Goal: Task Accomplishment & Management: Use online tool/utility

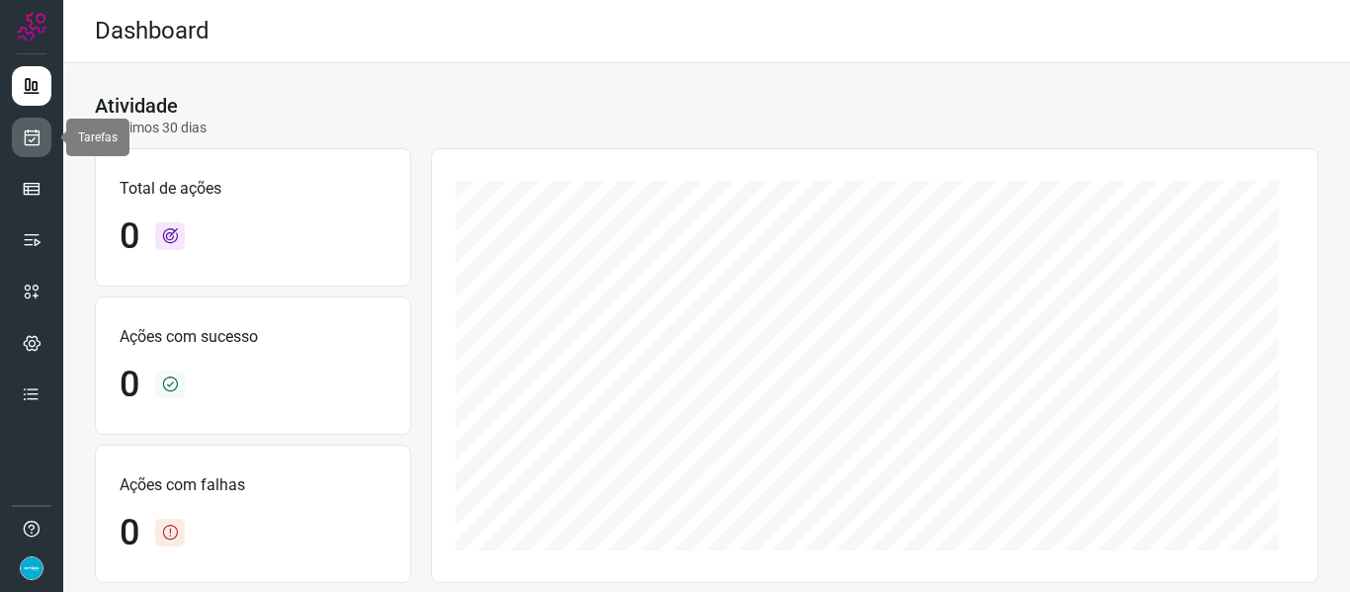
click at [39, 139] on icon at bounding box center [32, 137] width 21 height 20
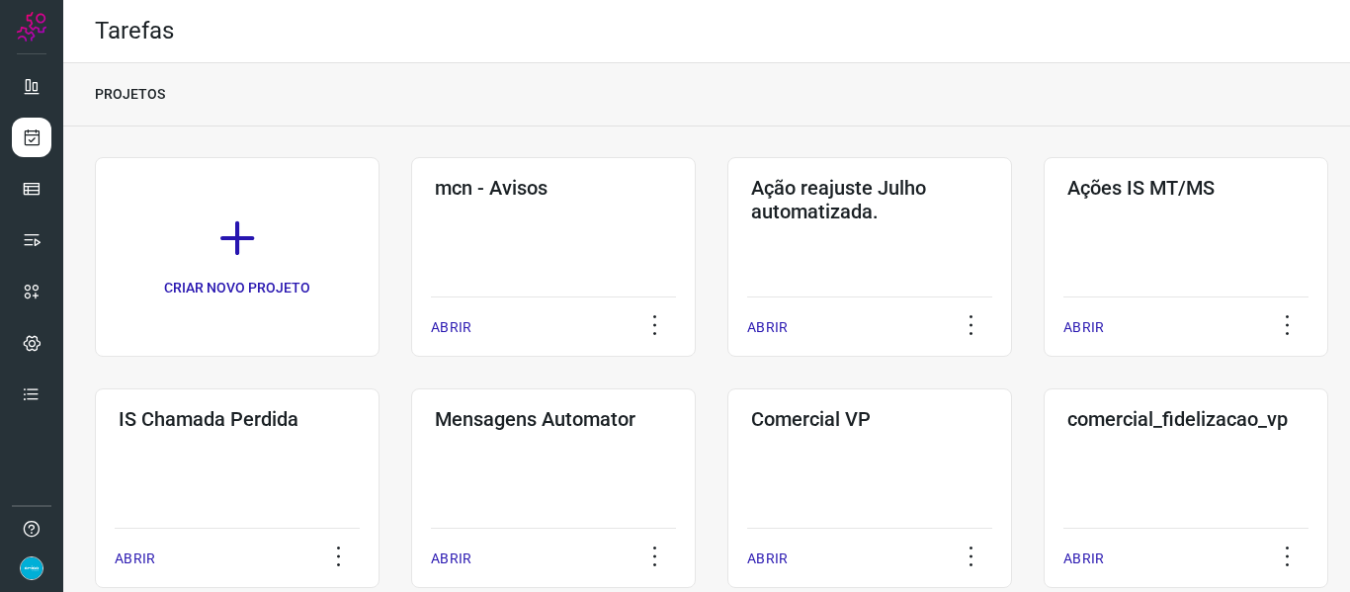
scroll to position [518, 0]
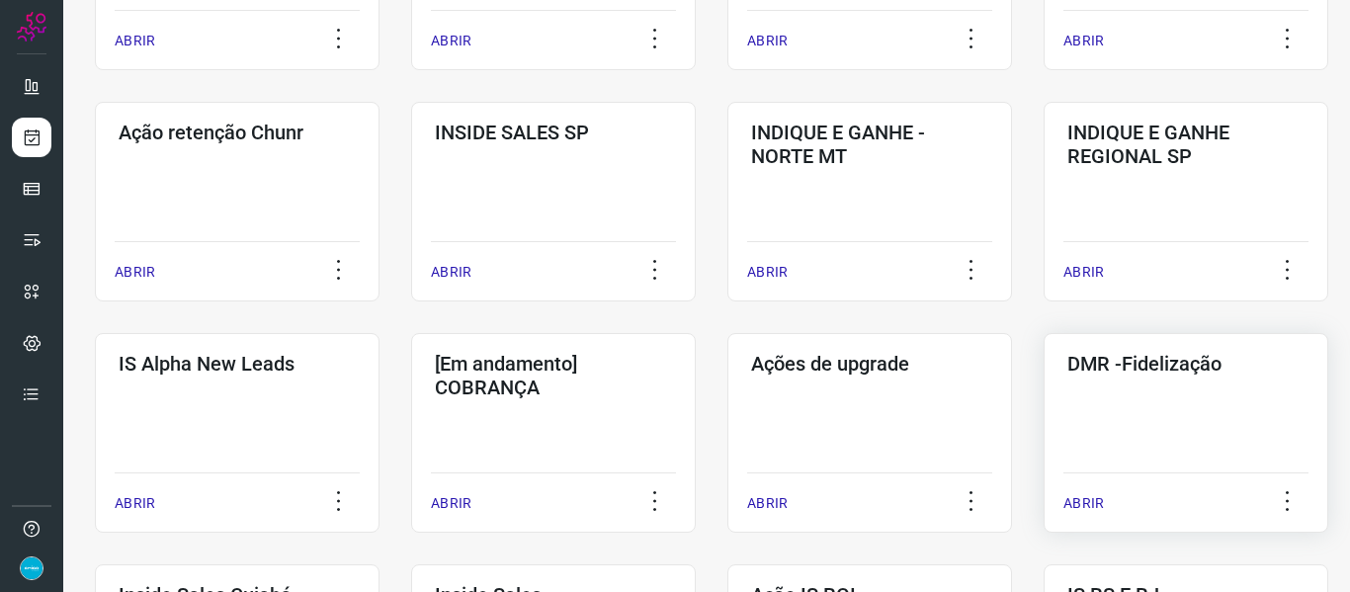
click at [1093, 506] on p "ABRIR" at bounding box center [1083, 503] width 41 height 21
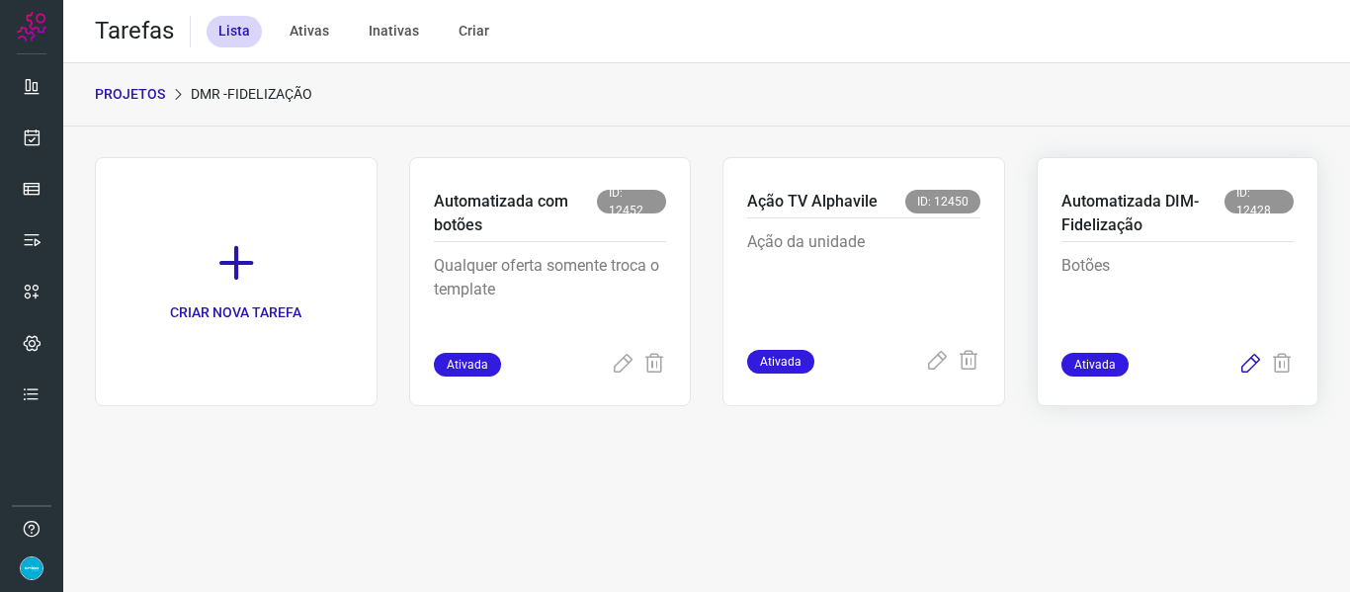
click at [1242, 356] on icon at bounding box center [1250, 365] width 24 height 24
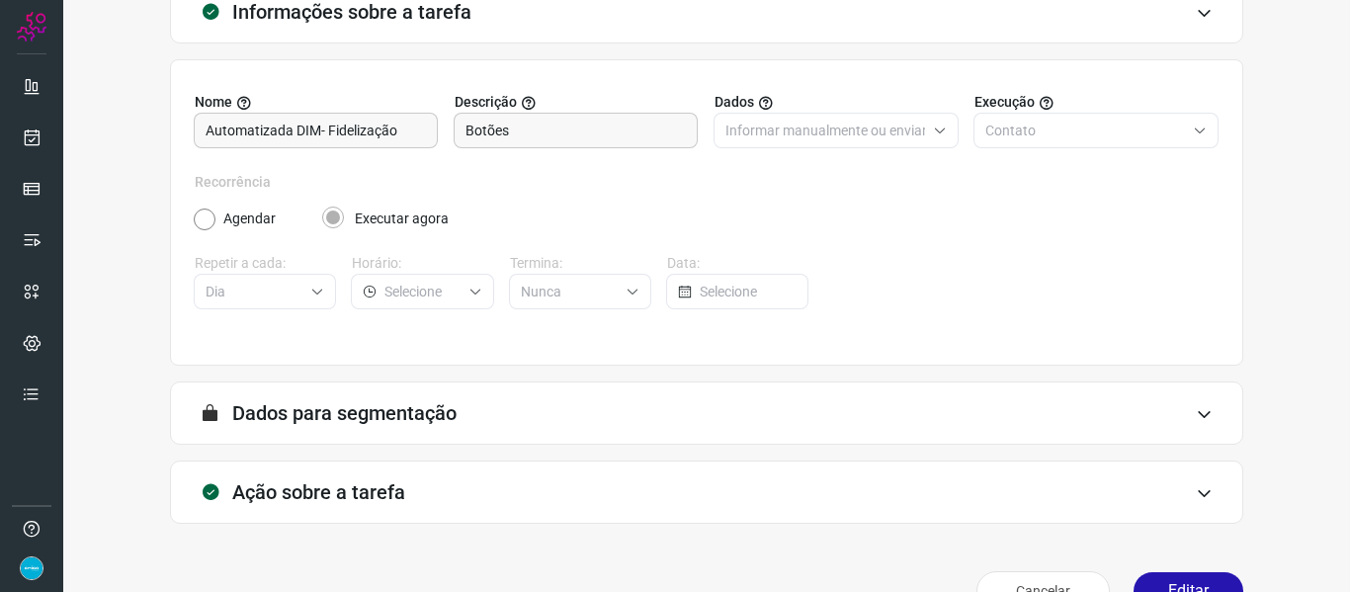
scroll to position [180, 0]
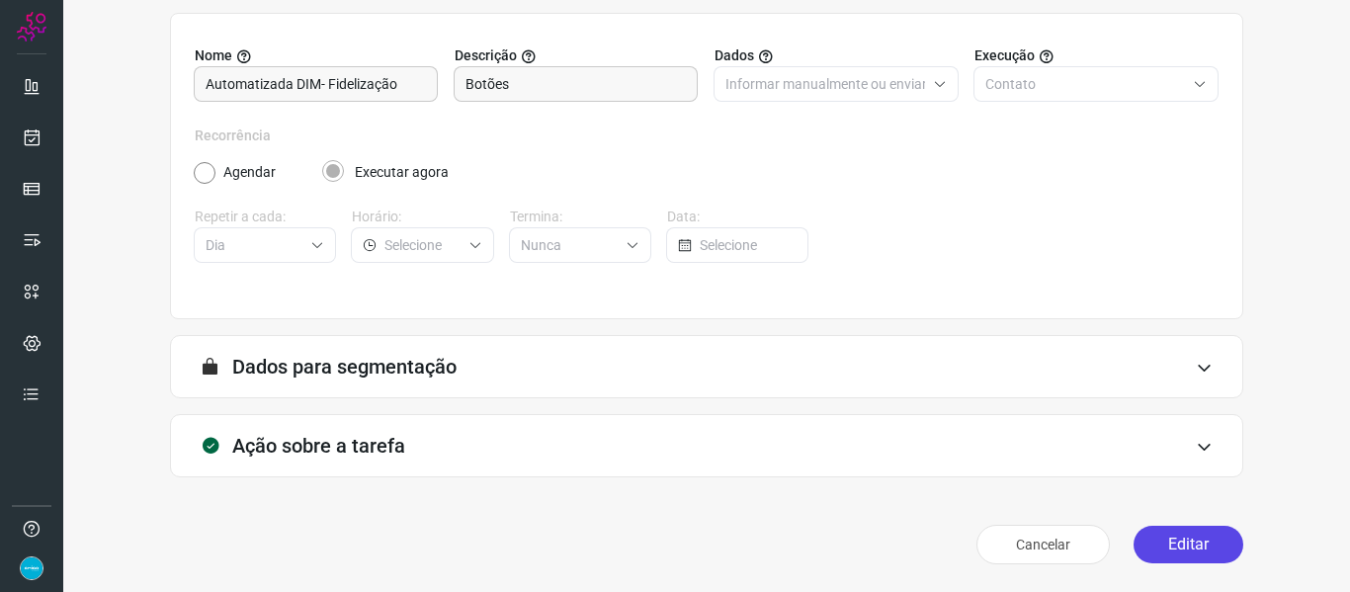
click at [1180, 550] on button "Editar" at bounding box center [1188, 545] width 110 height 38
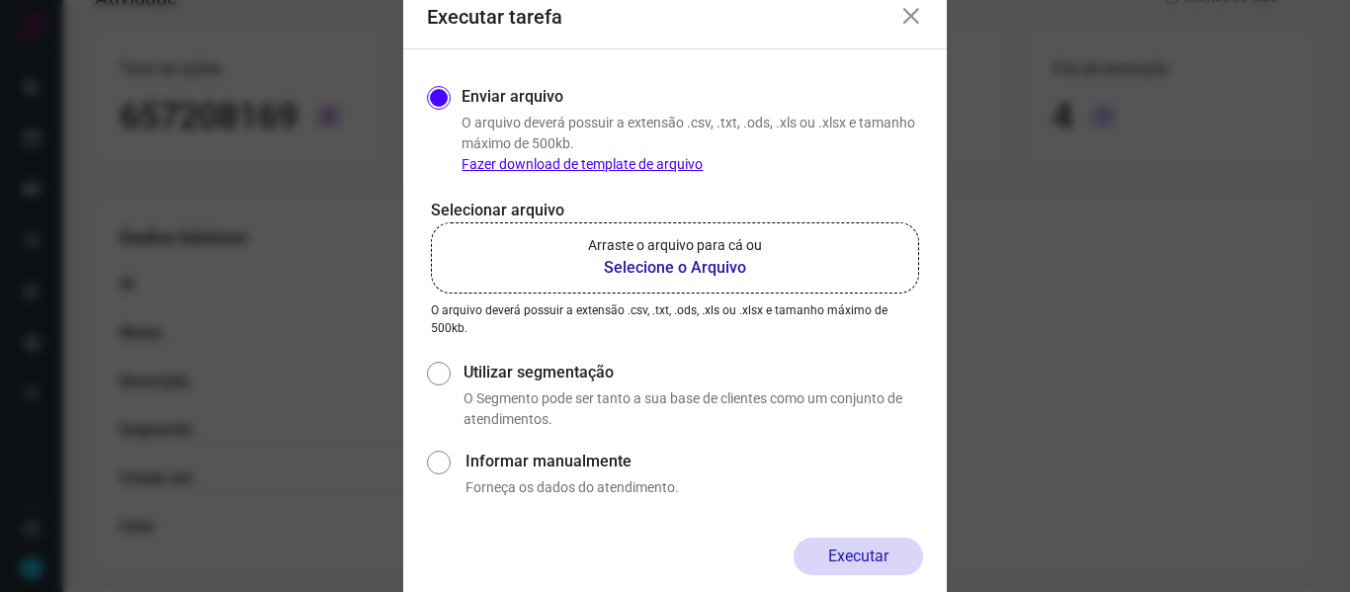
click at [679, 259] on b "Selecione o Arquivo" at bounding box center [675, 268] width 174 height 24
click at [0, 0] on input "Arraste o arquivo para cá ou Selecione o Arquivo" at bounding box center [0, 0] width 0 height 0
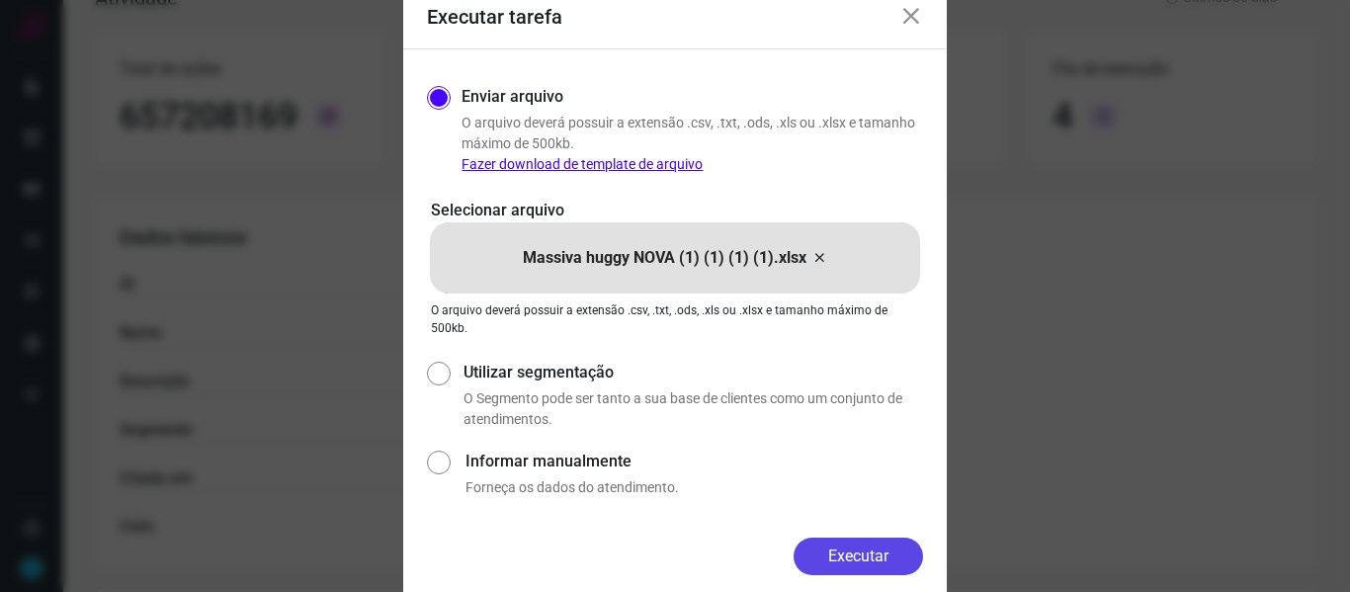
click at [875, 556] on button "Executar" at bounding box center [857, 557] width 129 height 38
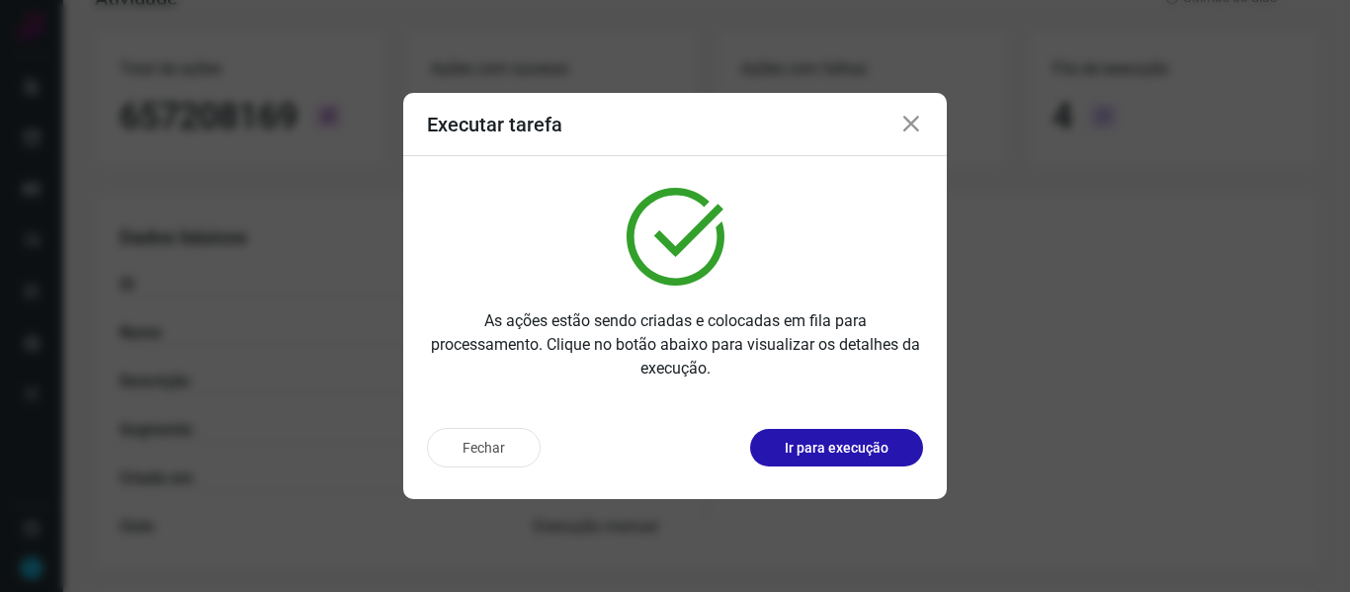
click at [910, 122] on icon at bounding box center [911, 125] width 24 height 24
